Goal: Task Accomplishment & Management: Use online tool/utility

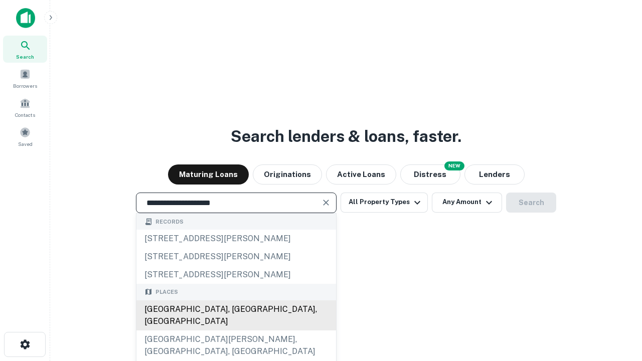
click at [236, 330] on div "[GEOGRAPHIC_DATA], [GEOGRAPHIC_DATA], [GEOGRAPHIC_DATA]" at bounding box center [236, 315] width 200 height 30
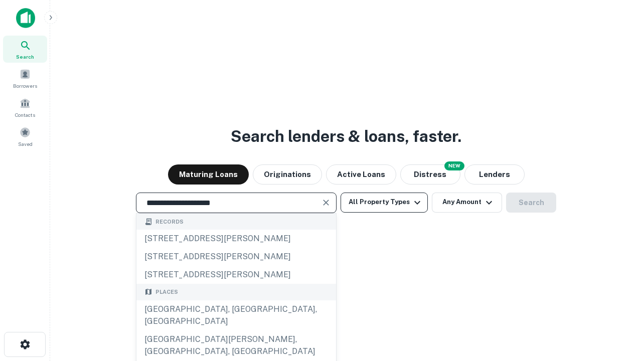
type input "**********"
click at [384, 202] on button "All Property Types" at bounding box center [383, 203] width 87 height 20
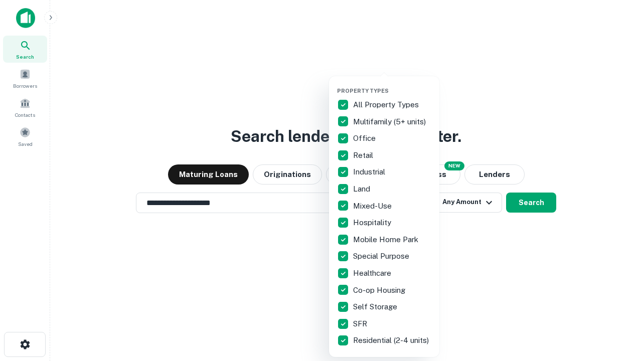
click at [392, 84] on button "button" at bounding box center [392, 84] width 110 height 1
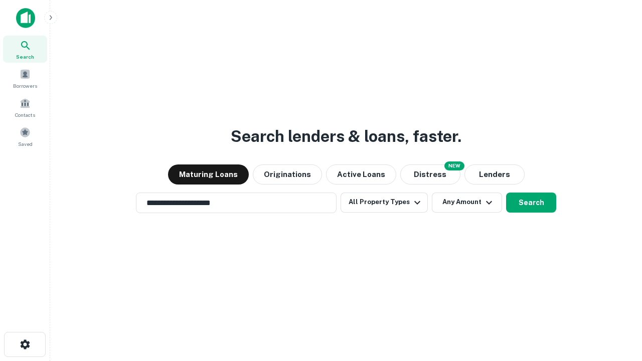
scroll to position [6, 121]
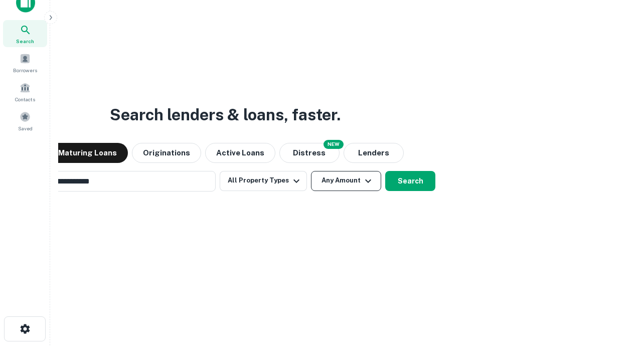
click at [311, 171] on button "Any Amount" at bounding box center [346, 181] width 70 height 20
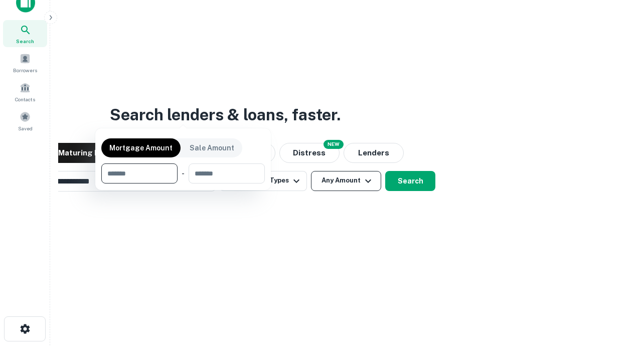
scroll to position [16, 0]
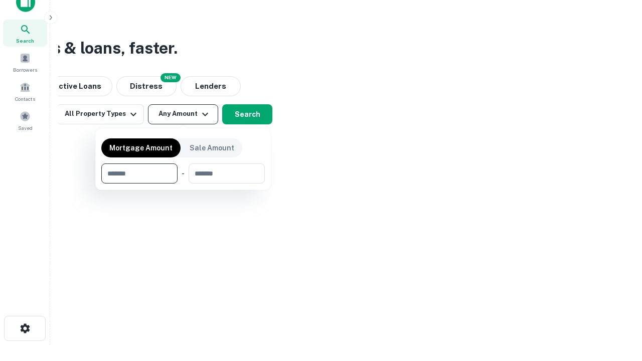
type input "*******"
click at [183, 184] on button "button" at bounding box center [182, 184] width 163 height 1
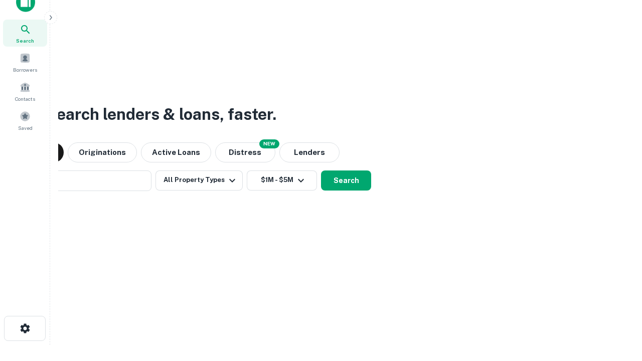
scroll to position [16, 0]
click at [321, 171] on button "Search" at bounding box center [346, 181] width 50 height 20
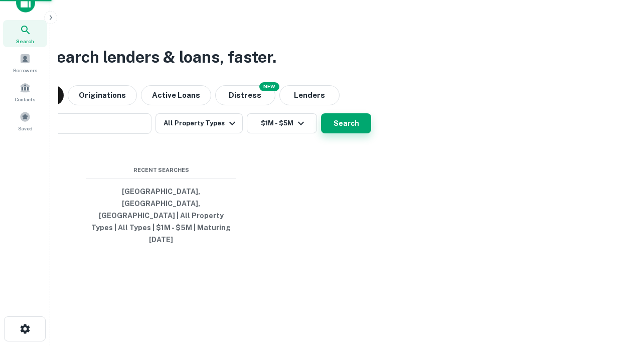
scroll to position [16, 0]
